Goal: Information Seeking & Learning: Learn about a topic

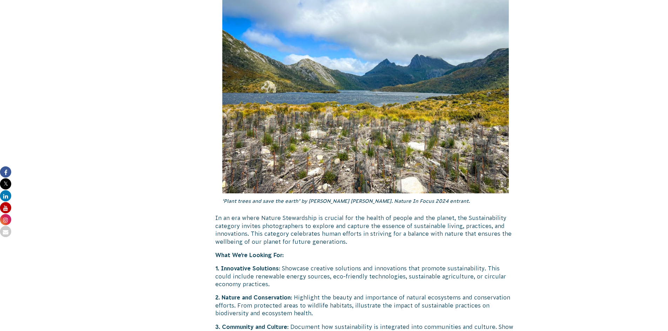
scroll to position [1684, 0]
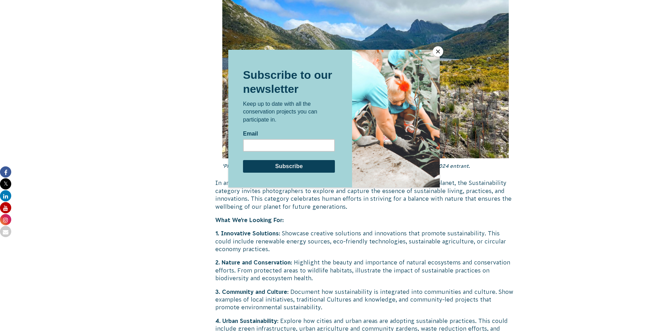
click at [438, 52] on button "Close" at bounding box center [438, 51] width 11 height 11
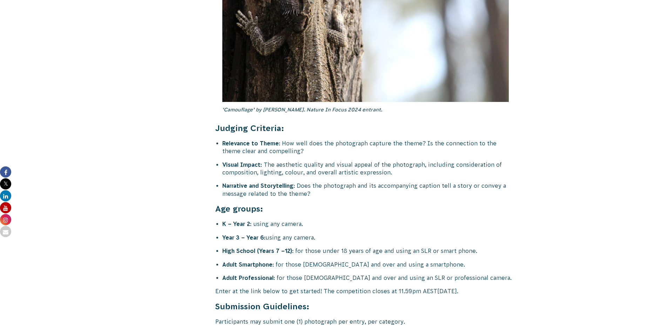
scroll to position [2701, 0]
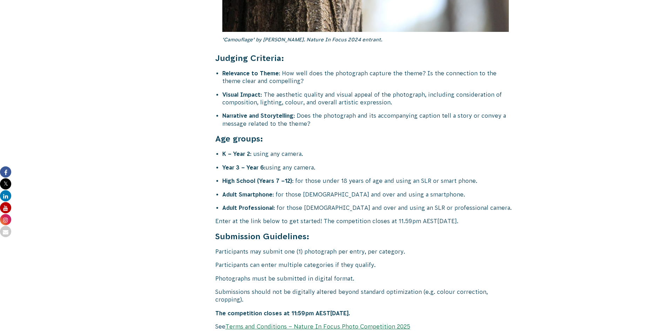
click at [490, 248] on p "Participants may submit one (1) photograph per entry, per category." at bounding box center [365, 252] width 301 height 8
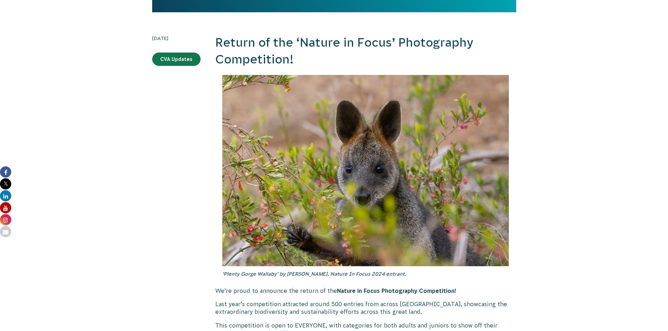
scroll to position [0, 0]
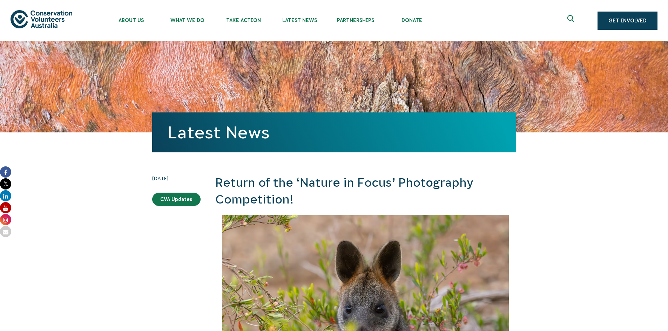
scroll to position [210, 0]
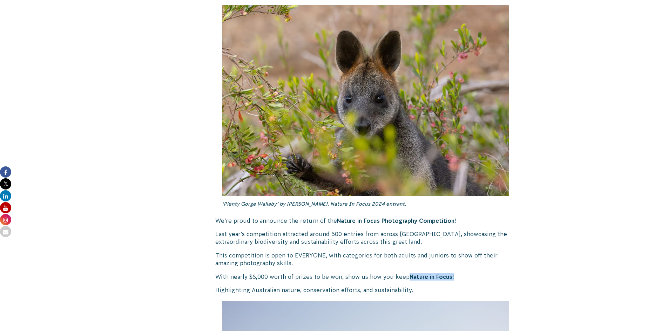
drag, startPoint x: 409, startPoint y: 276, endPoint x: 465, endPoint y: 278, distance: 56.9
click at [465, 278] on p "With nearly $8,000 worth of prizes to be won, show us how you keep Nature in Fo…" at bounding box center [365, 277] width 301 height 8
drag, startPoint x: 441, startPoint y: 276, endPoint x: 402, endPoint y: 219, distance: 69.4
click at [402, 219] on strong "Nature in Focus Photography Competition!" at bounding box center [396, 221] width 119 height 6
drag, startPoint x: 335, startPoint y: 221, endPoint x: 464, endPoint y: 221, distance: 128.7
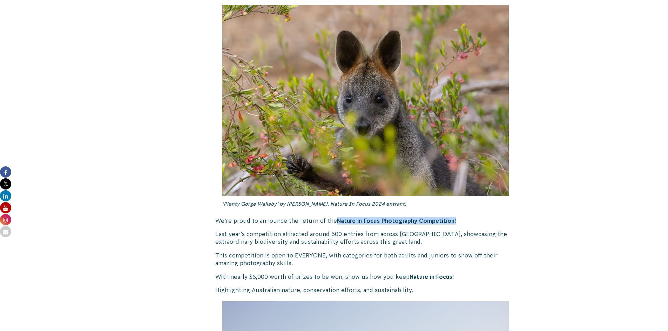
click at [466, 222] on p "We’re proud to announce the return of the Nature in Focus Photography Competiti…" at bounding box center [365, 221] width 301 height 8
copy strong "Nature in Focus Photography Competition!"
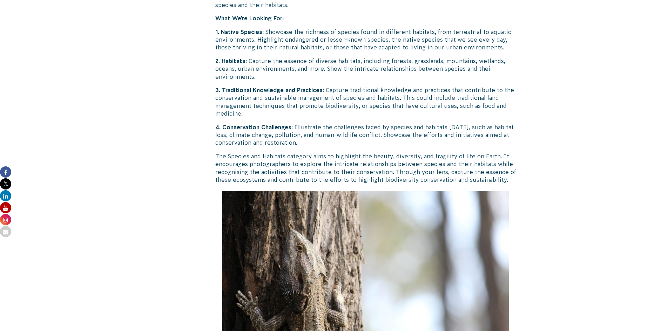
scroll to position [2595, 0]
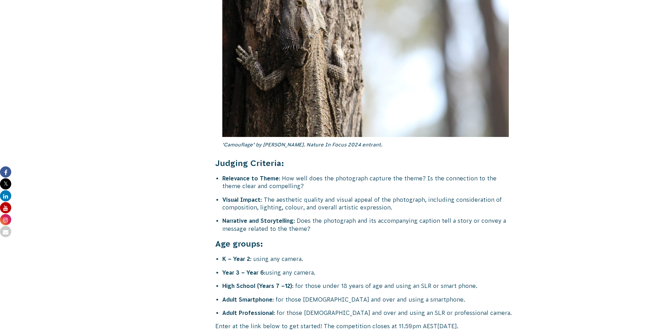
drag, startPoint x: 214, startPoint y: 139, endPoint x: 334, endPoint y: 249, distance: 162.8
copy div "Judging Criteria: Relevance to Theme : How well does the photograph capture the…"
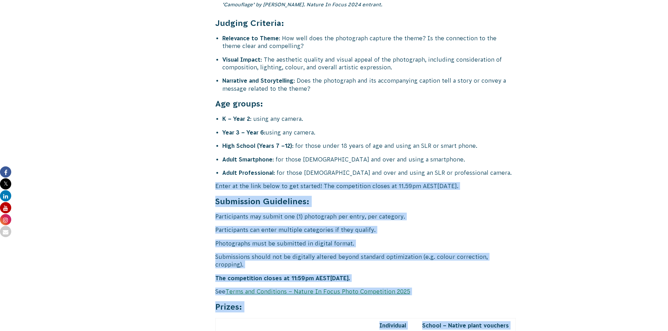
scroll to position [2806, 0]
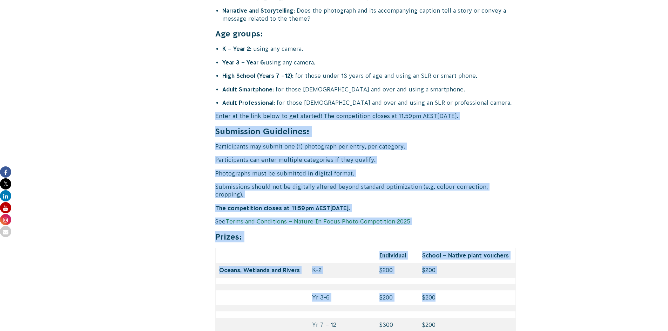
drag, startPoint x: 216, startPoint y: 197, endPoint x: 465, endPoint y: 268, distance: 258.9
drag, startPoint x: 436, startPoint y: 224, endPoint x: 453, endPoint y: 206, distance: 25.3
click at [453, 231] on h4 "Prizes:" at bounding box center [365, 236] width 301 height 11
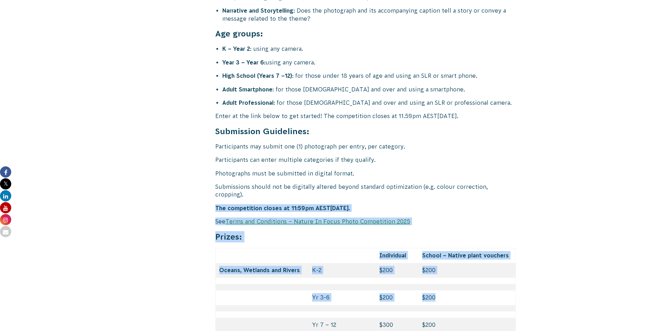
drag, startPoint x: 216, startPoint y: 177, endPoint x: 456, endPoint y: 269, distance: 257.4
copy div "The competition closes at 11:59pm AEST[DATE]. See Terms and Conditions – Nature…"
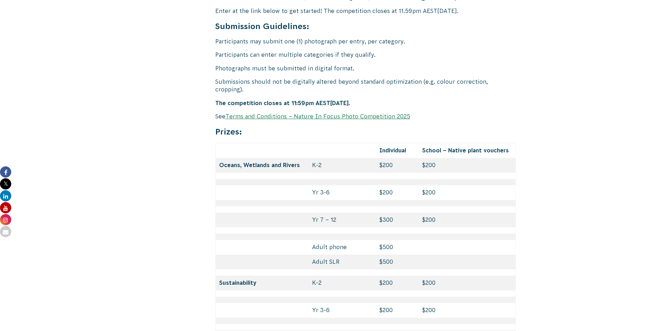
scroll to position [2981, 0]
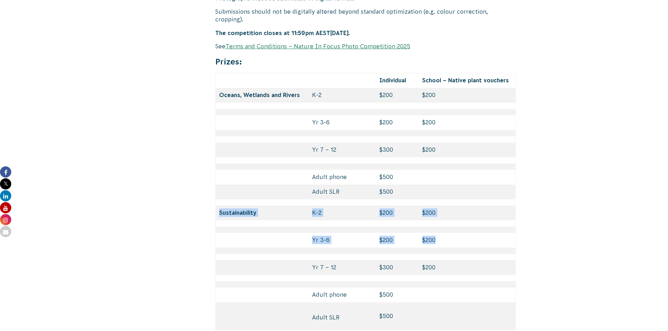
drag, startPoint x: 220, startPoint y: 181, endPoint x: 447, endPoint y: 213, distance: 229.8
click at [457, 212] on tbody "Individual School – Native plant vouchers Oceans, Wetlands and Rivers K-2 $200 …" at bounding box center [365, 297] width 301 height 449
copy tbody "Sustainability K-2 $200 $200 Yr 3-6 $200 $200"
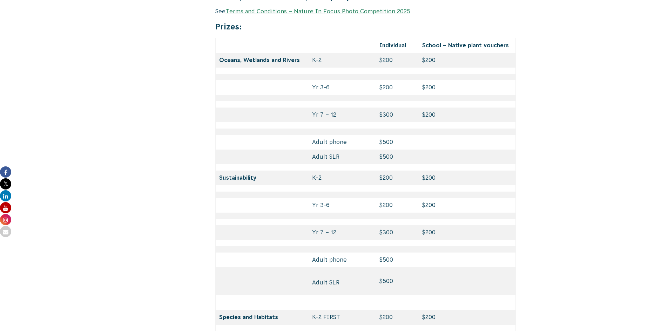
click at [219, 314] on strong "Species and Habitats" at bounding box center [248, 317] width 59 height 6
drag, startPoint x: 220, startPoint y: 286, endPoint x: 454, endPoint y: 302, distance: 234.8
click at [472, 313] on tbody "Individual School – Native plant vouchers Oceans, Wetlands and Rivers K-2 $200 …" at bounding box center [365, 262] width 301 height 449
copy tbody "Species and Habitats K-2 FIRST $200 $200 Yr 3-6 $200 $200"
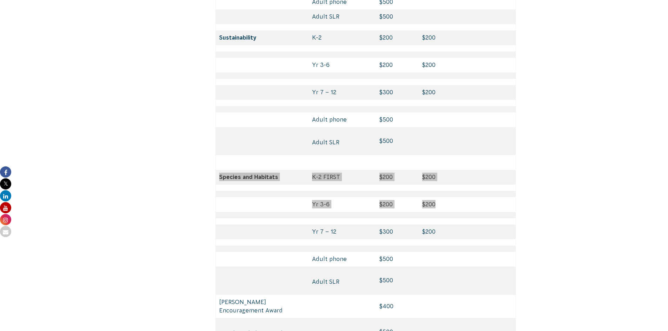
scroll to position [3192, 0]
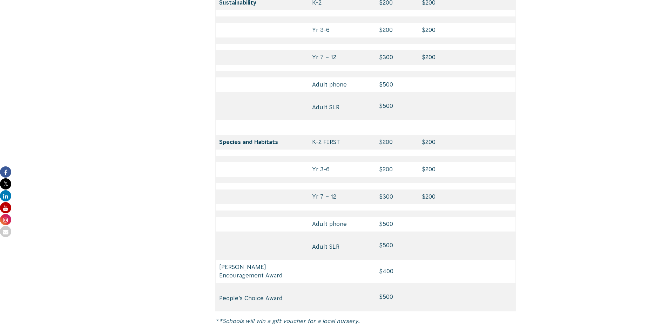
click at [415, 317] on p "**Schools will win a gift voucher for a local nursery." at bounding box center [365, 321] width 301 height 8
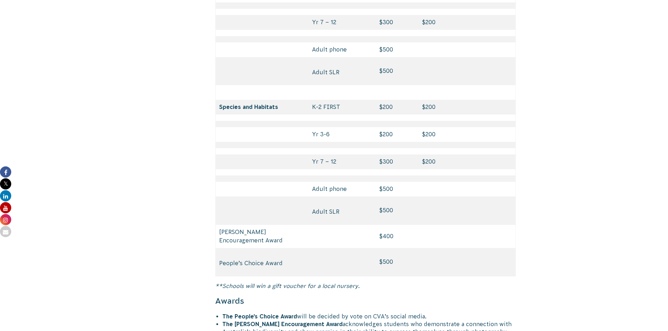
scroll to position [3262, 0]
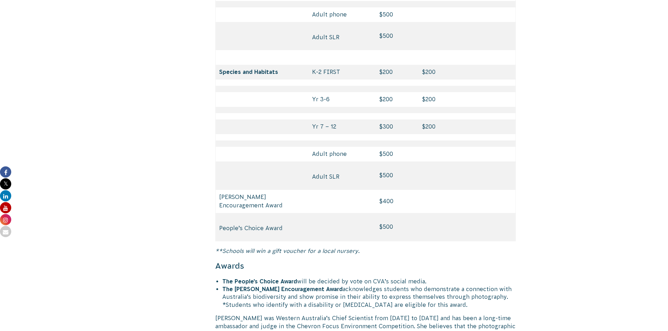
click at [220, 190] on td "[PERSON_NAME] Encouragement Award" at bounding box center [261, 201] width 93 height 23
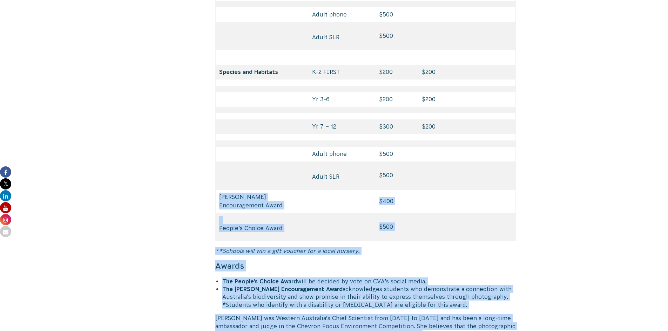
scroll to position [3297, 0]
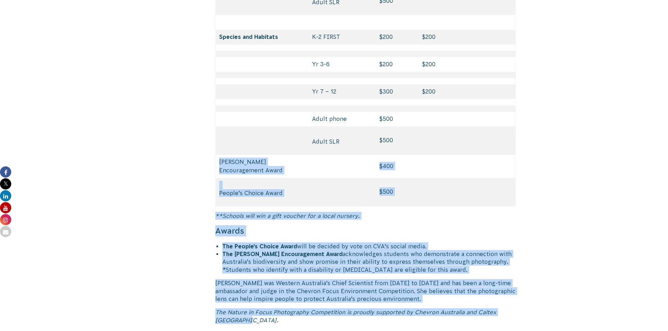
drag, startPoint x: 220, startPoint y: 164, endPoint x: 479, endPoint y: 286, distance: 286.3
copy div "[PERSON_NAME] Encouragement Award $400 People’s Choice Award $500 **Schools wil…"
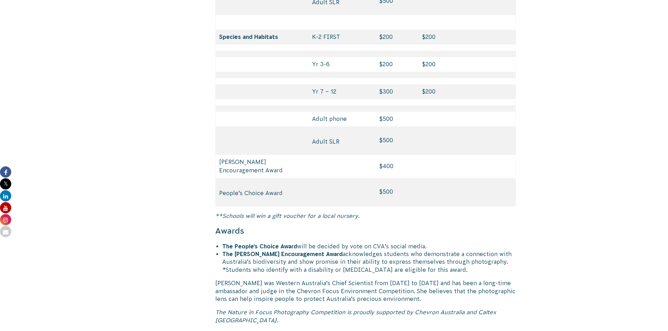
drag, startPoint x: 357, startPoint y: 315, endPoint x: 357, endPoint y: 309, distance: 6.7
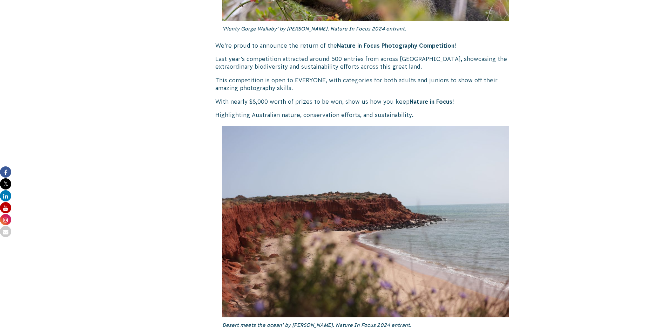
scroll to position [140, 0]
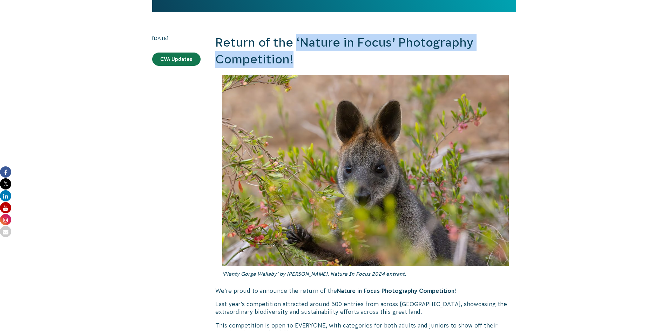
drag, startPoint x: 295, startPoint y: 41, endPoint x: 303, endPoint y: 60, distance: 20.1
click at [303, 60] on h2 "Return of the ‘Nature in Focus’ Photography Competition!" at bounding box center [365, 50] width 301 height 33
copy h2 "‘Nature in Focus’ Photography Competition!"
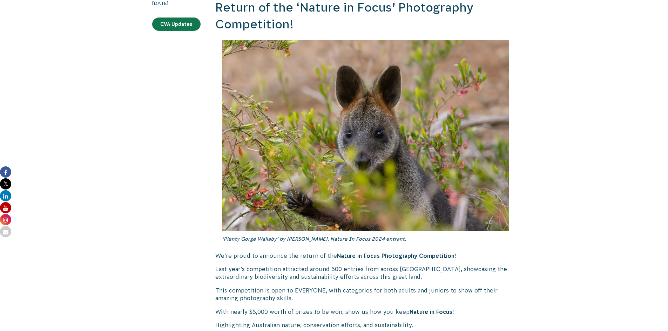
scroll to position [210, 0]
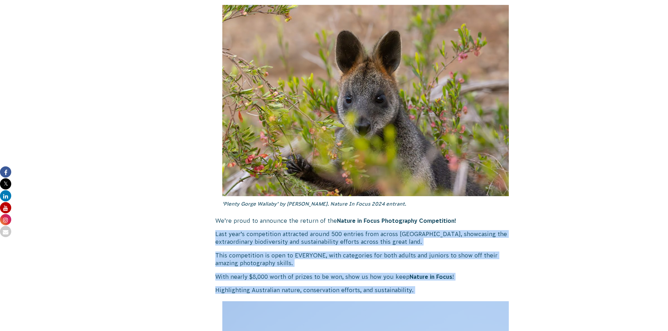
drag, startPoint x: 216, startPoint y: 234, endPoint x: 399, endPoint y: 281, distance: 189.0
copy div "Last year’s competition attracted around 500 entries from across [GEOGRAPHIC_DA…"
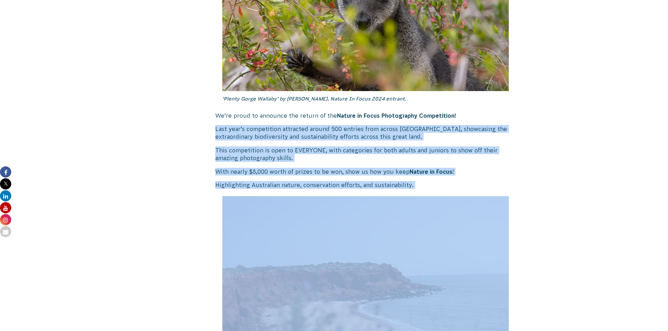
scroll to position [491, 0]
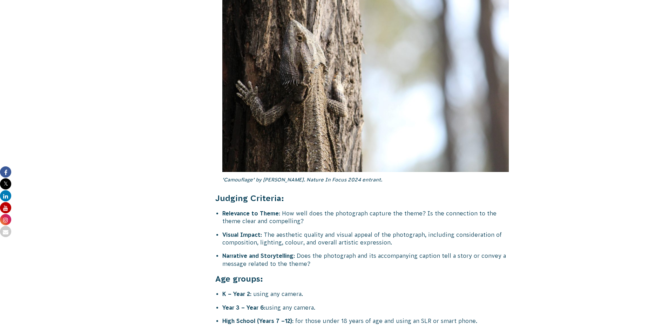
scroll to position [2631, 0]
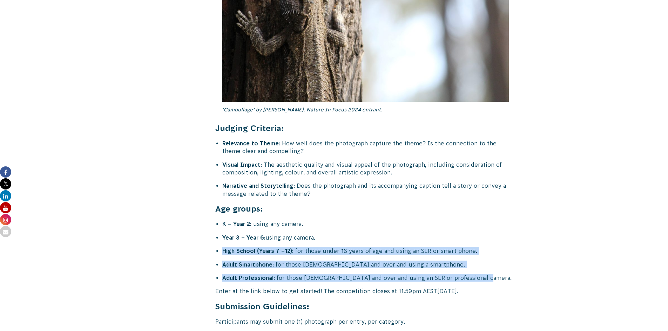
drag, startPoint x: 223, startPoint y: 227, endPoint x: 439, endPoint y: 253, distance: 217.2
copy div "High School (Years 7 –12) : for those under 18 years of age and using an SLR or…"
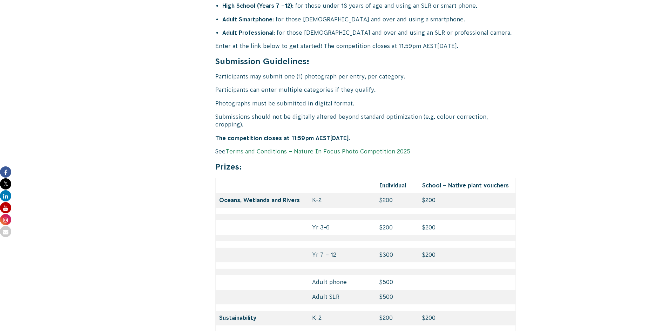
scroll to position [2911, 0]
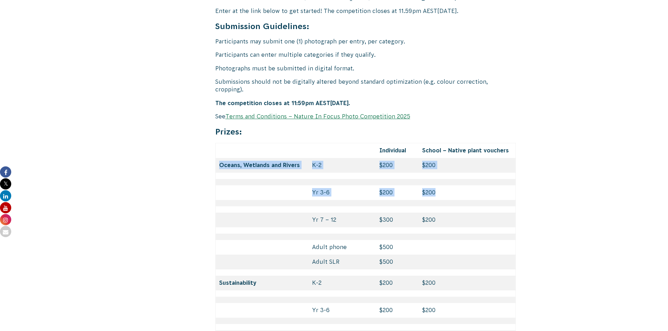
drag, startPoint x: 220, startPoint y: 134, endPoint x: 464, endPoint y: 160, distance: 245.8
click at [309, 143] on td at bounding box center [342, 150] width 67 height 15
drag, startPoint x: 216, startPoint y: 100, endPoint x: 483, endPoint y: 160, distance: 273.6
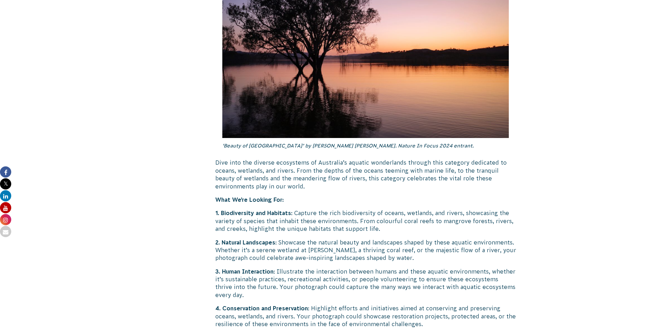
scroll to position [947, 0]
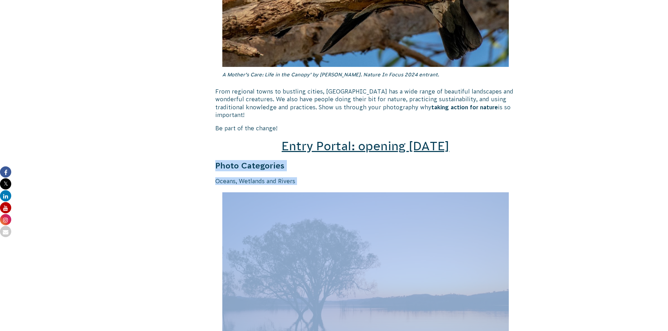
drag, startPoint x: 215, startPoint y: 159, endPoint x: 280, endPoint y: 171, distance: 66.3
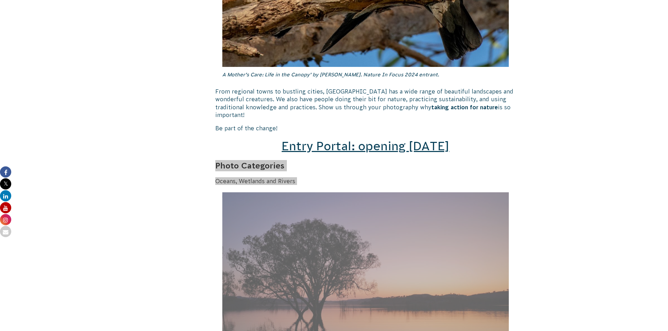
scroll to position [737, 0]
